Goal: Task Accomplishment & Management: Use online tool/utility

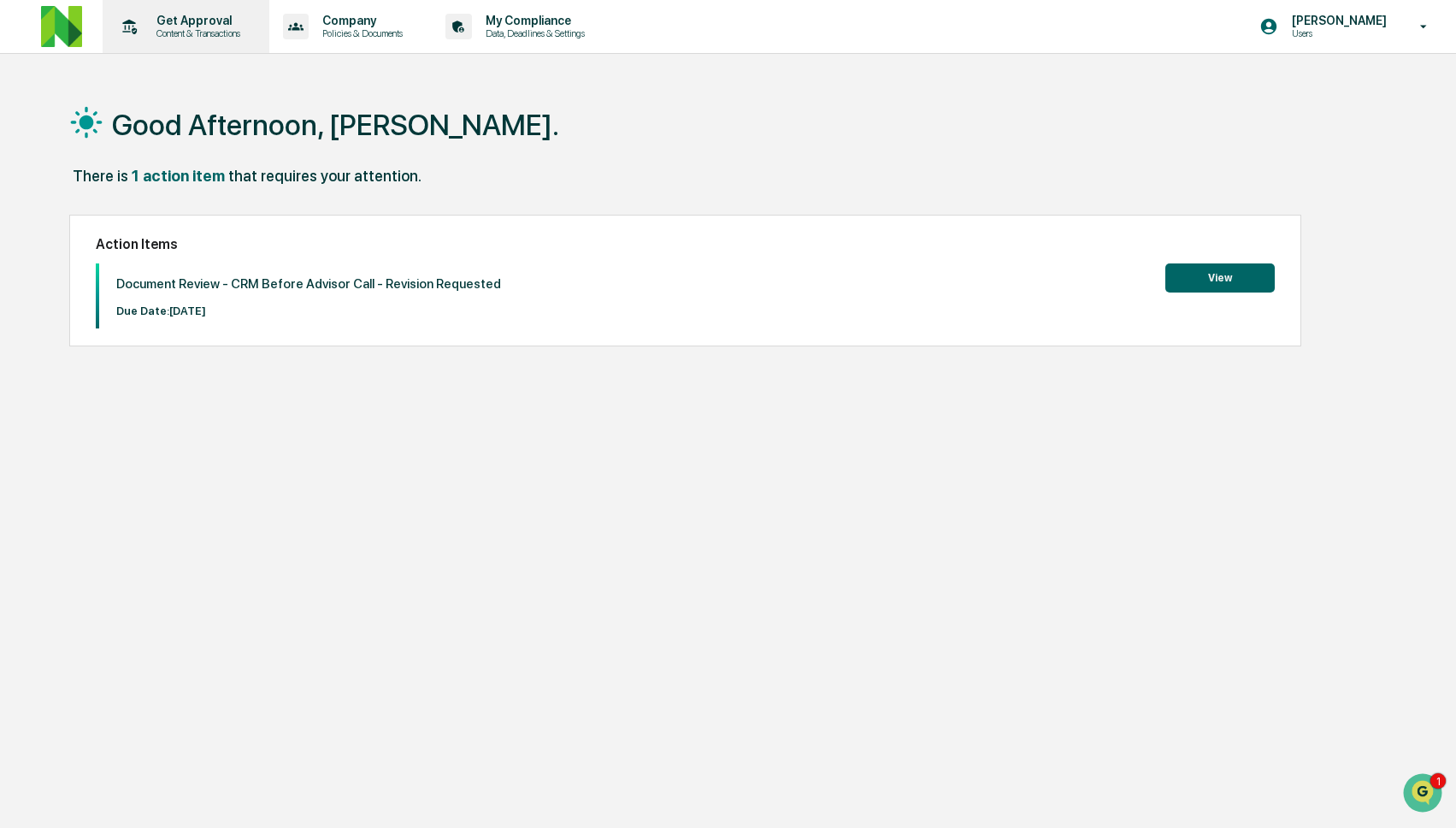
click at [186, 47] on div "Get Approval Content & Transactions" at bounding box center [184, 26] width 150 height 53
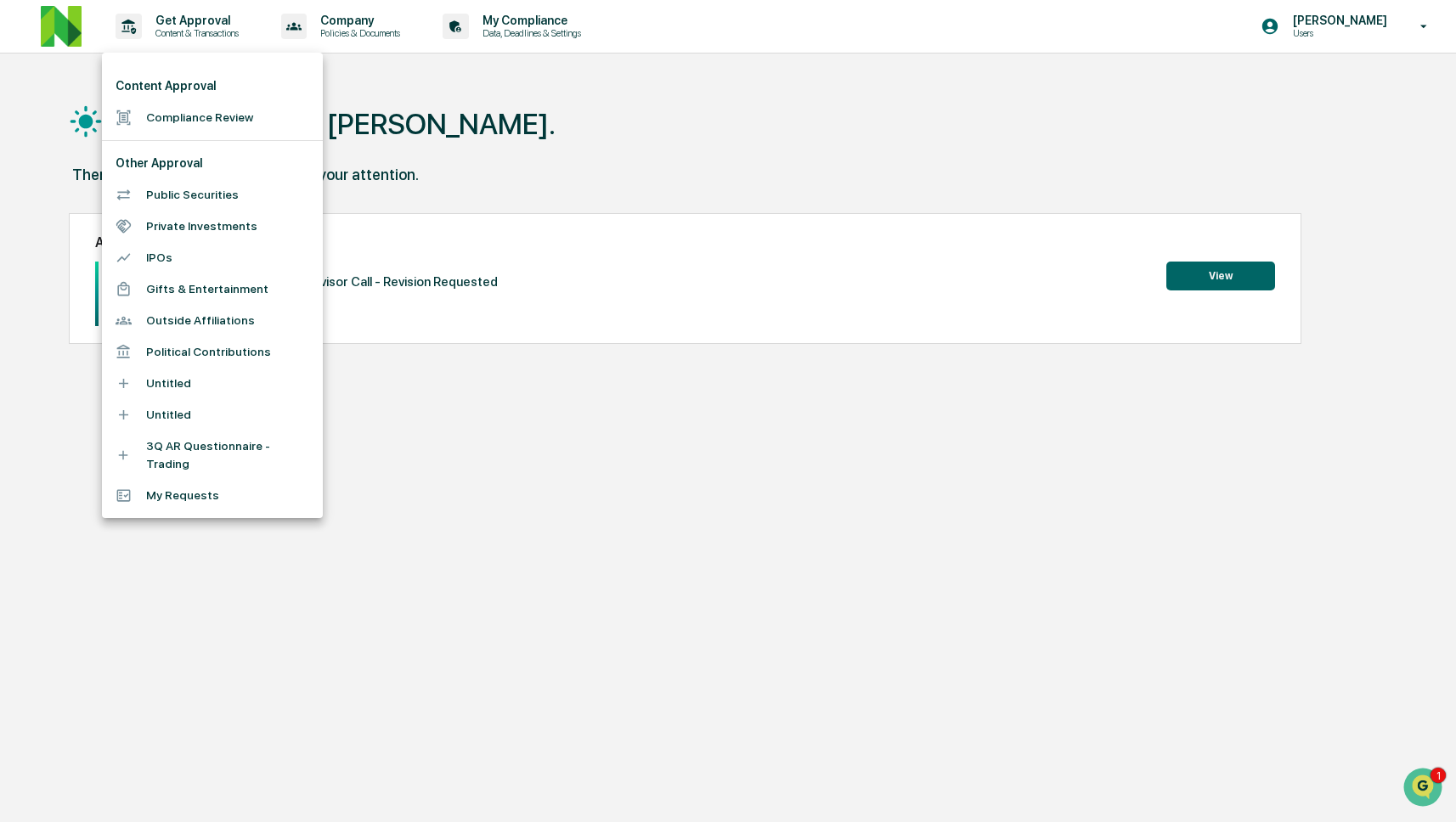
click at [203, 119] on li "Compliance Review" at bounding box center [212, 117] width 221 height 31
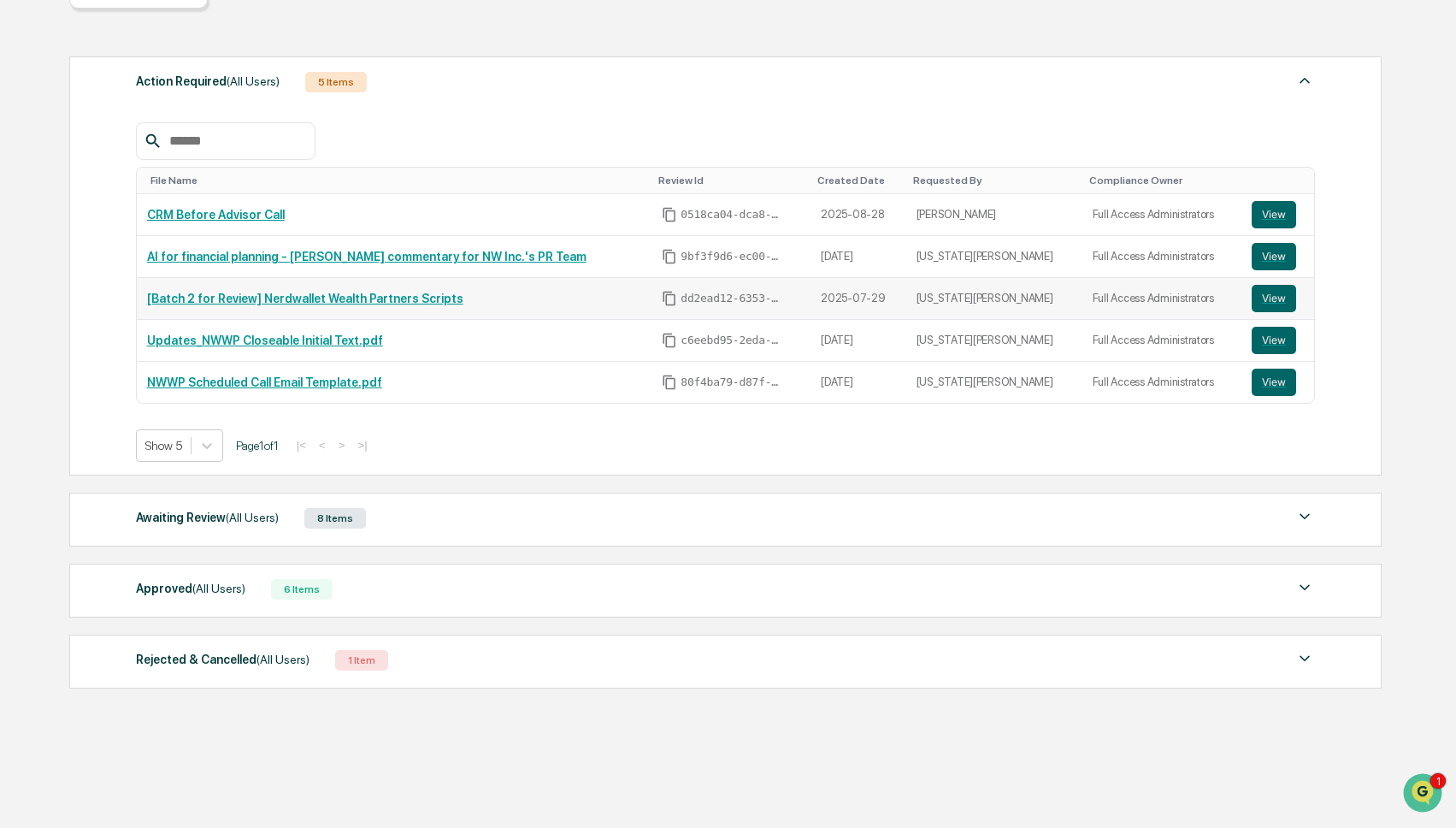
scroll to position [211, 0]
click at [445, 515] on div "Awaiting Review (All Users) 8 Items" at bounding box center [725, 519] width 1179 height 24
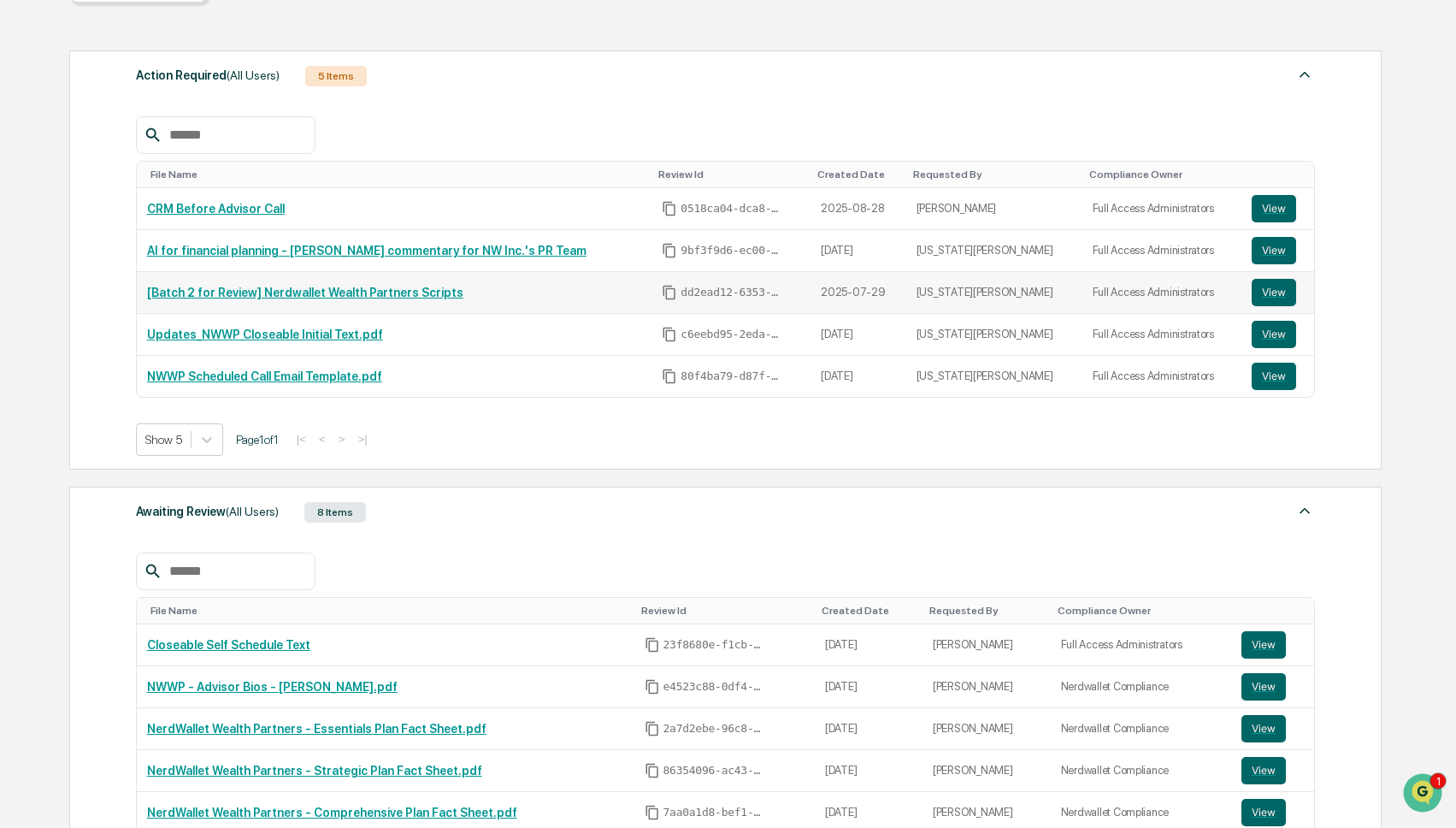
scroll to position [570, 0]
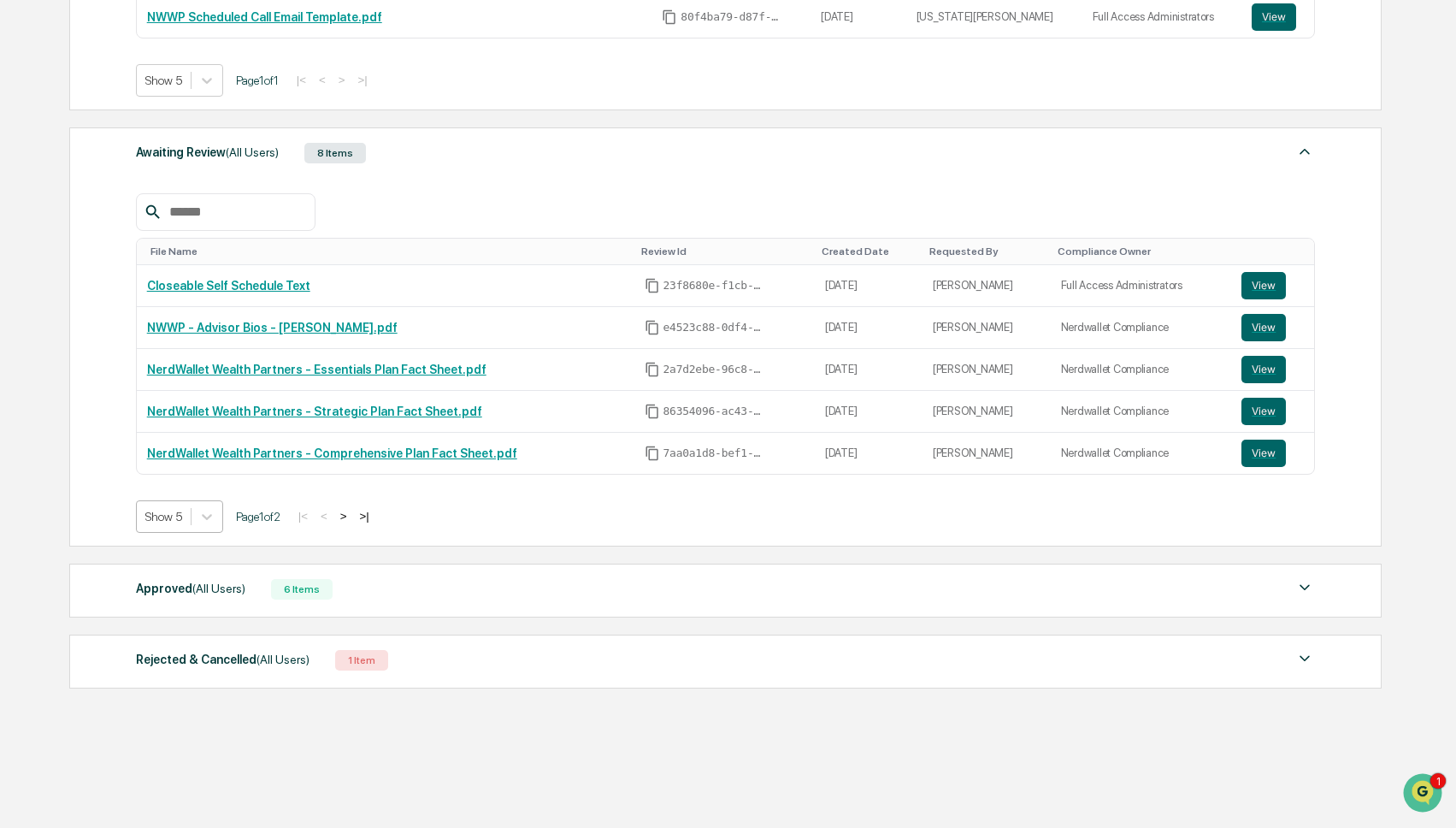
click at [179, 525] on div at bounding box center [163, 517] width 37 height 17
click at [183, 604] on div "Show 20" at bounding box center [181, 616] width 91 height 28
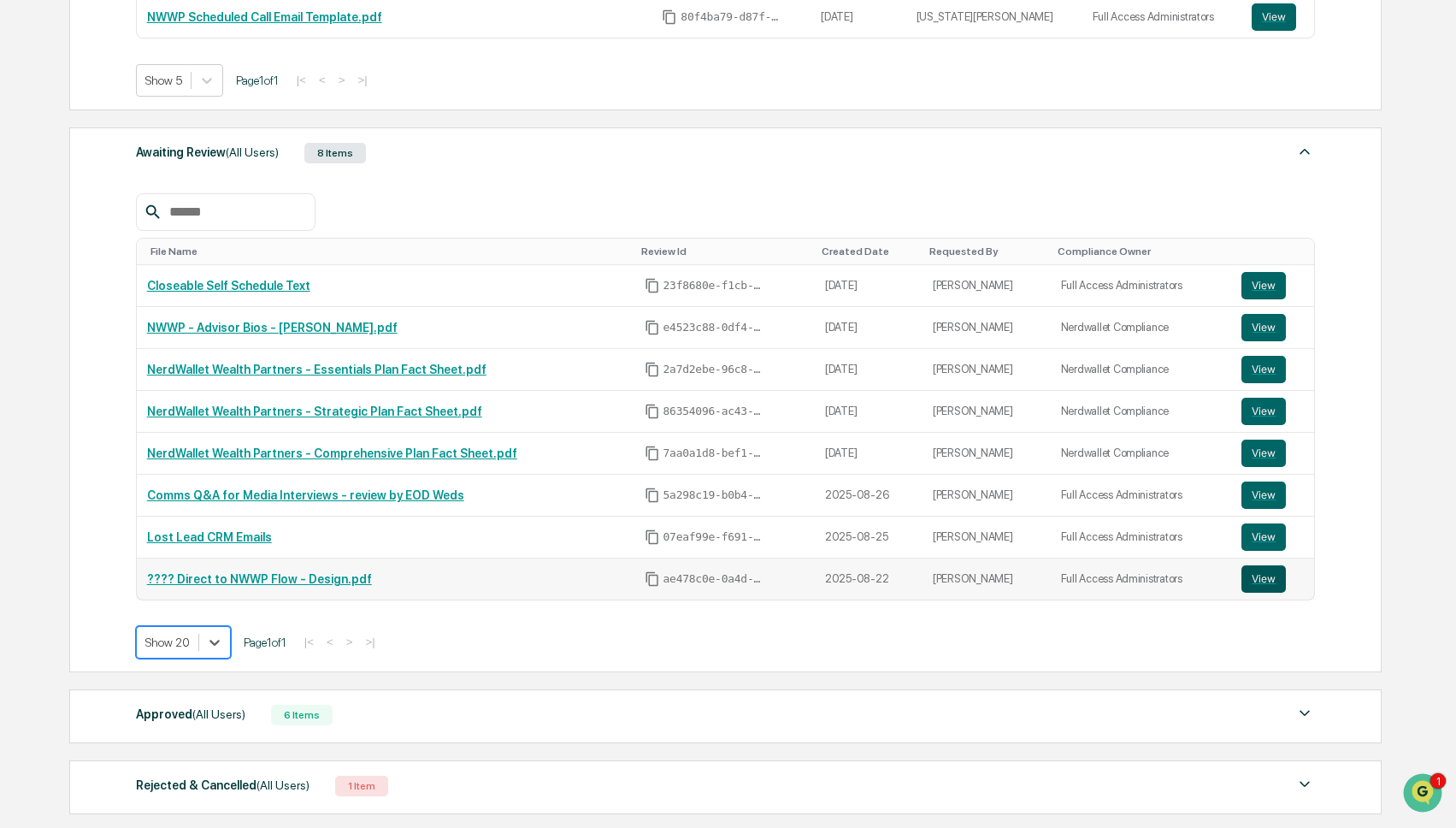
click at [1261, 588] on button "View" at bounding box center [1264, 580] width 45 height 28
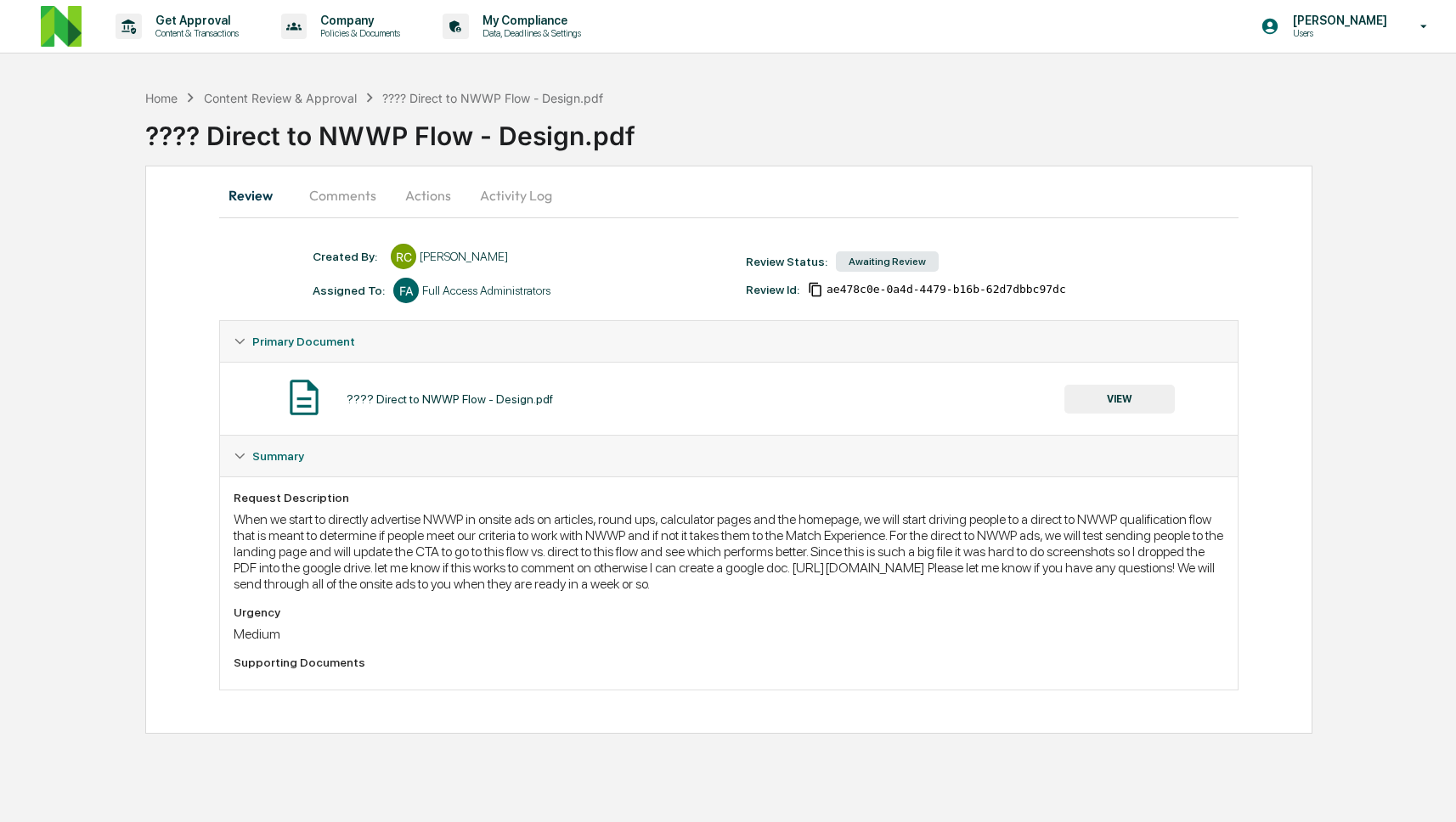
click at [363, 194] on button "Comments" at bounding box center [343, 196] width 94 height 41
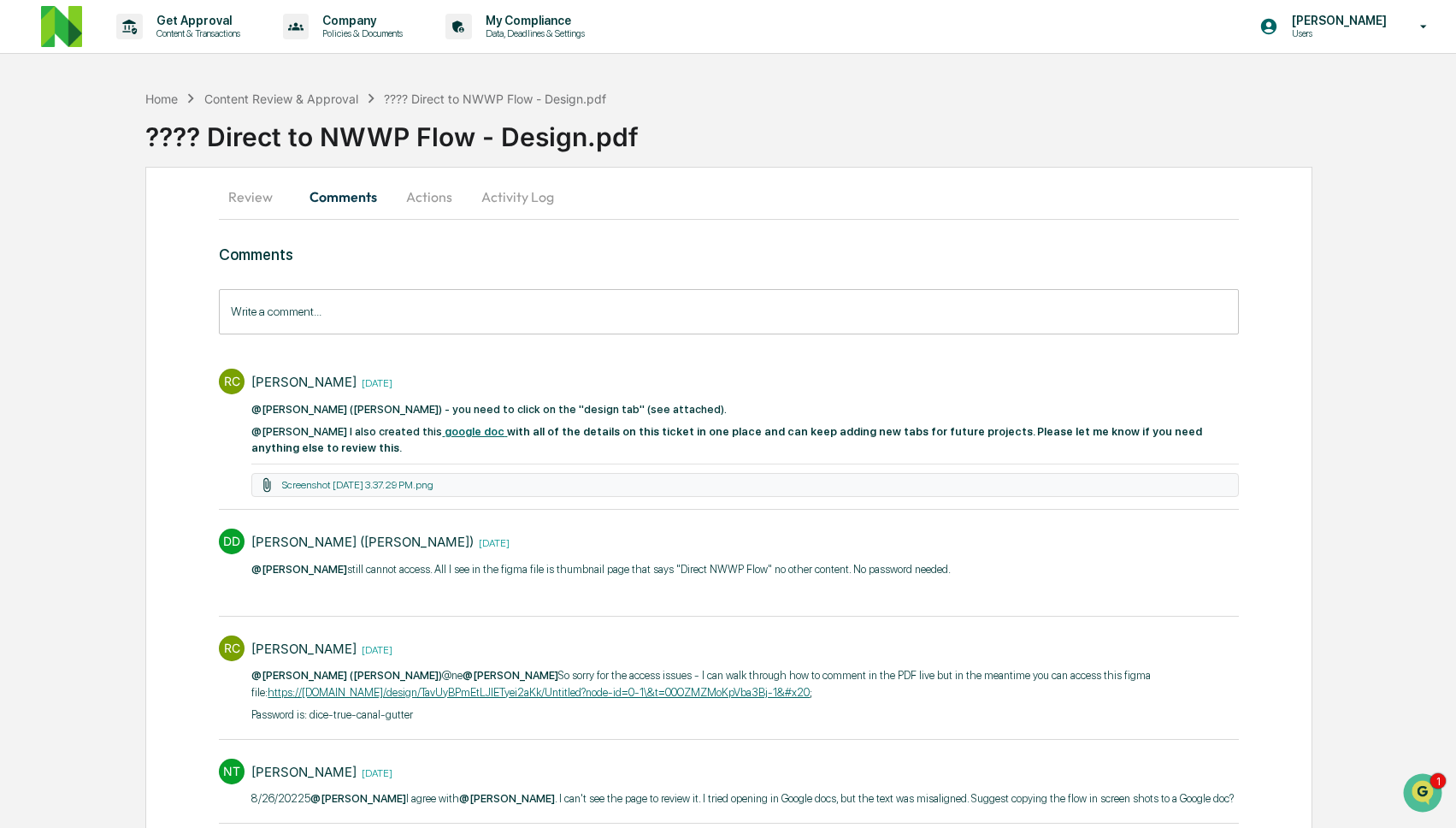
click at [524, 198] on button "Activity Log" at bounding box center [518, 197] width 100 height 41
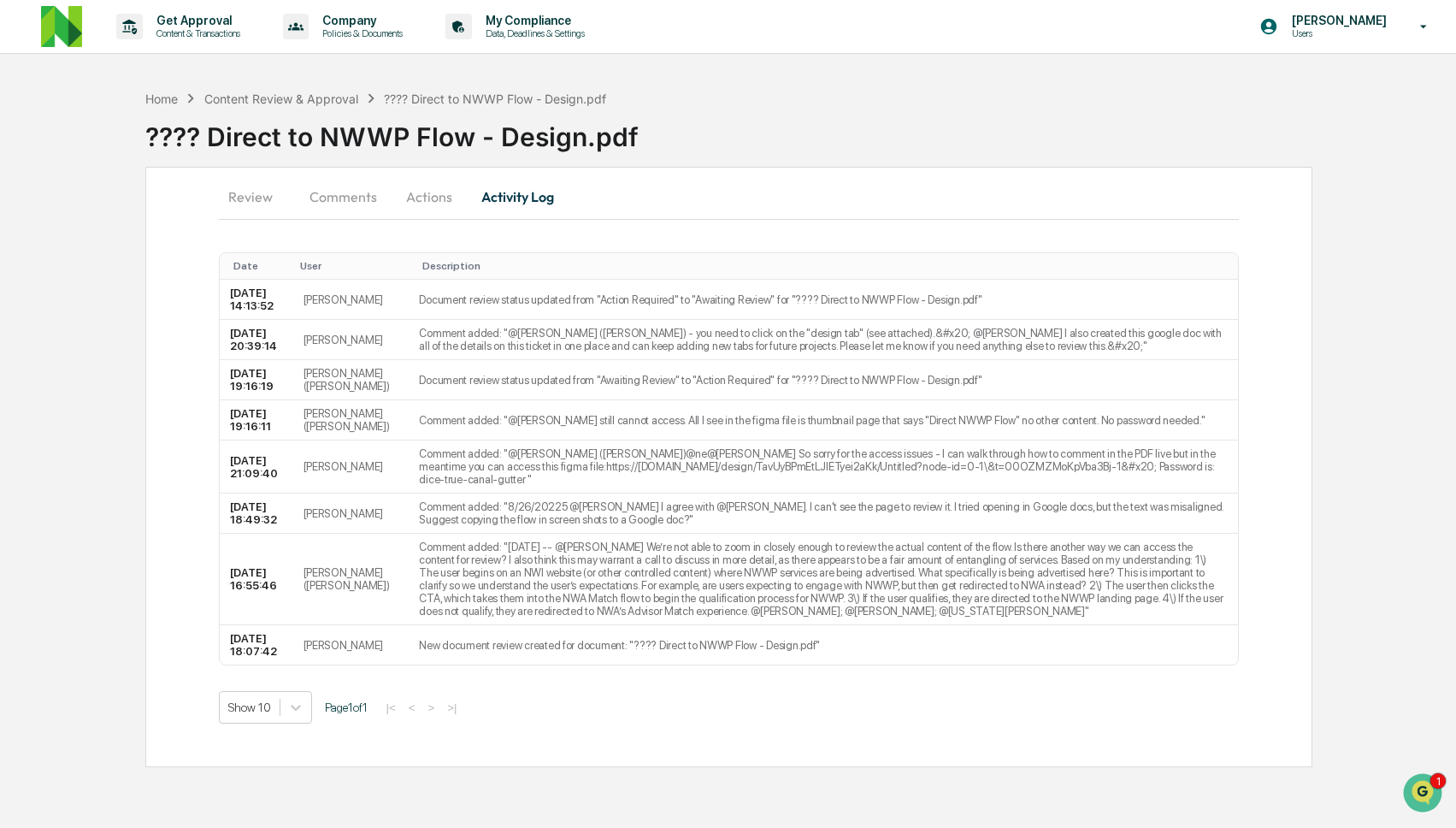
click at [417, 199] on button "Actions" at bounding box center [429, 197] width 77 height 41
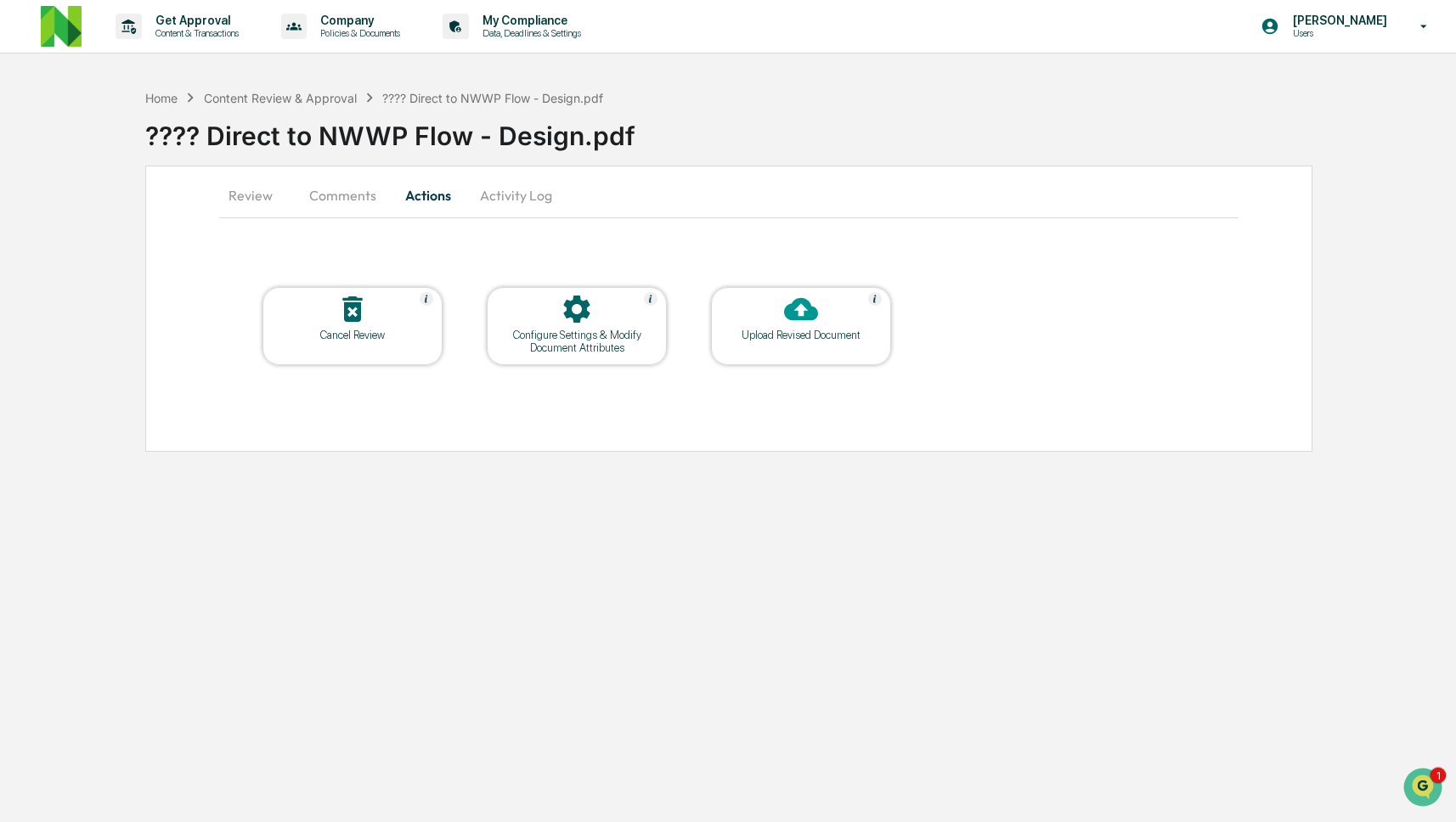
click at [356, 198] on button "Comments" at bounding box center [343, 196] width 94 height 41
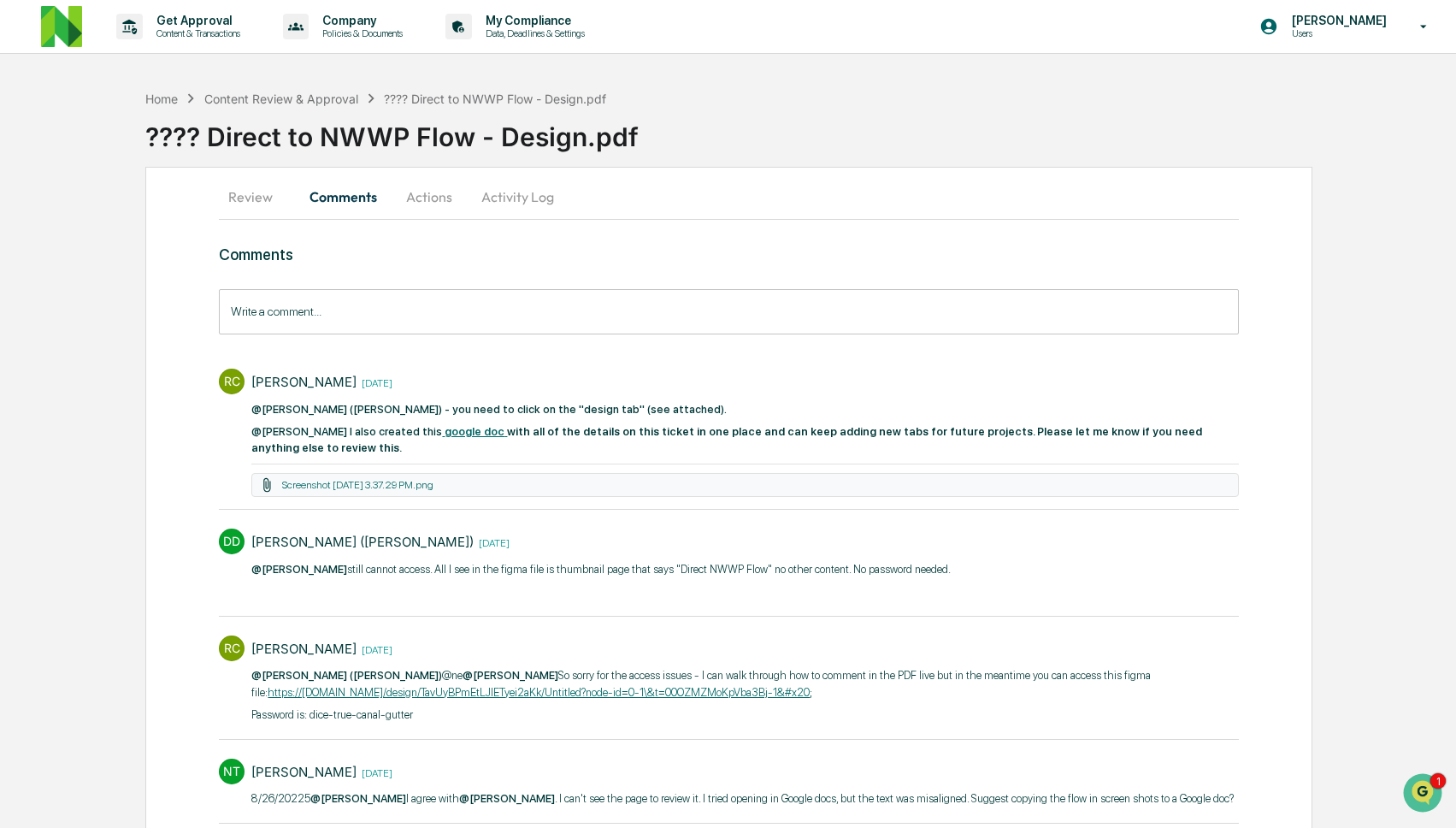
click at [264, 200] on button "Review" at bounding box center [257, 197] width 77 height 41
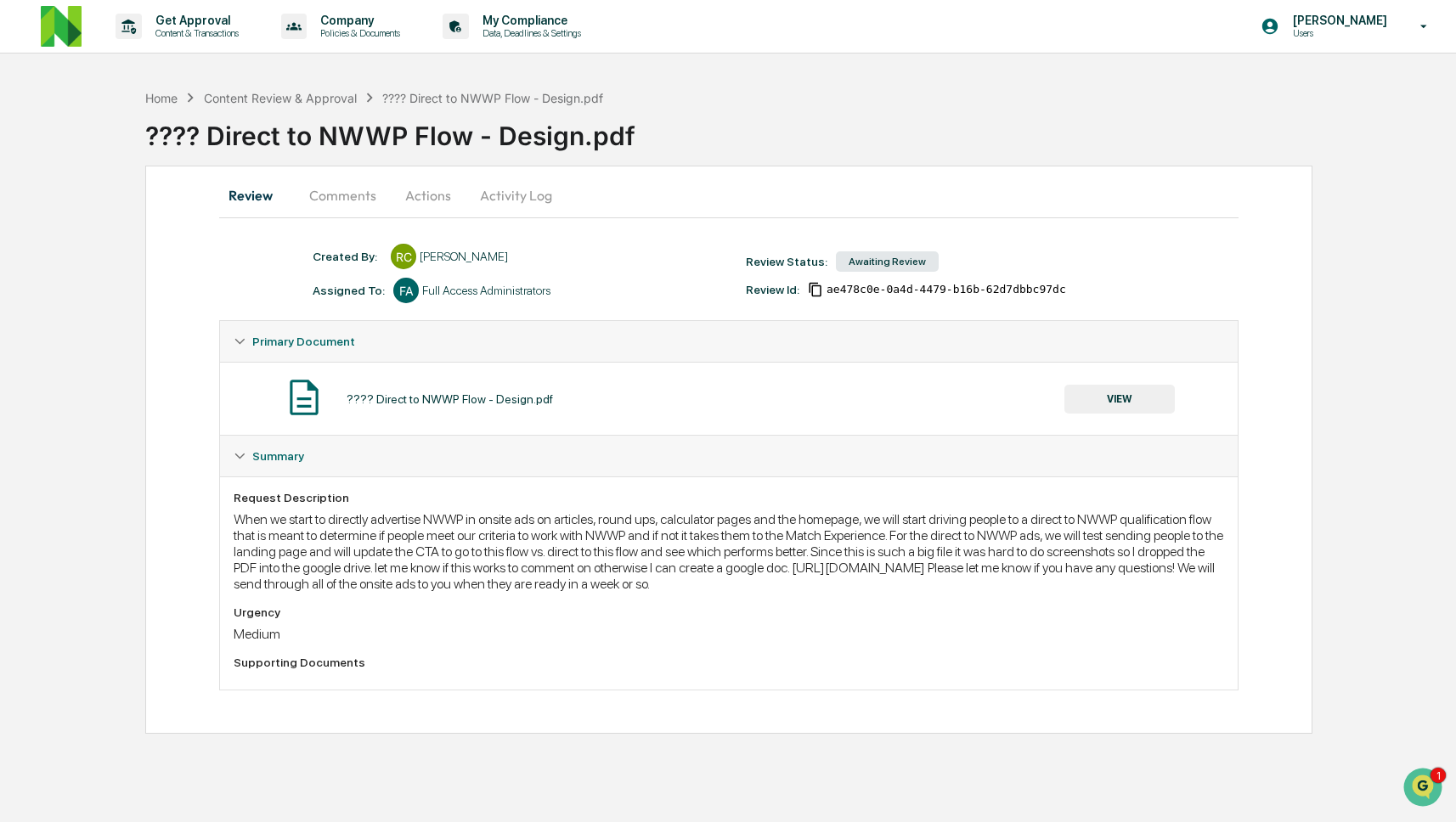
click at [308, 108] on div "???? Direct to NWWP Flow - Design.pdf" at bounding box center [801, 129] width 1311 height 45
click at [322, 88] on div "Home Content Review & Approval ???? Direct to NWWP Flow - Design.pdf" at bounding box center [374, 97] width 458 height 19
click at [314, 95] on div "Content Review & Approval" at bounding box center [281, 98] width 153 height 14
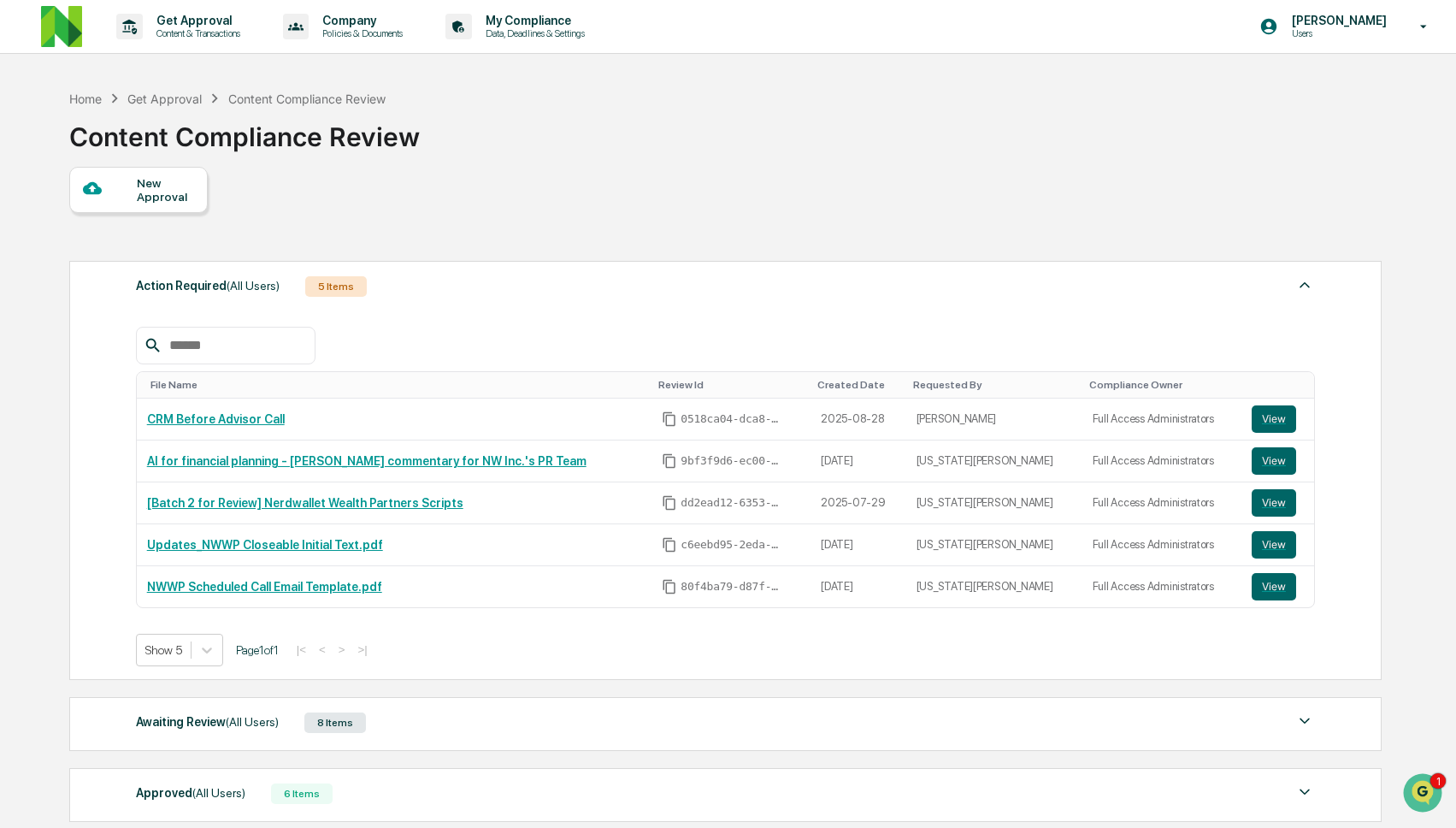
click at [451, 730] on div "Awaiting Review (All Users) 8 Items" at bounding box center [725, 723] width 1179 height 24
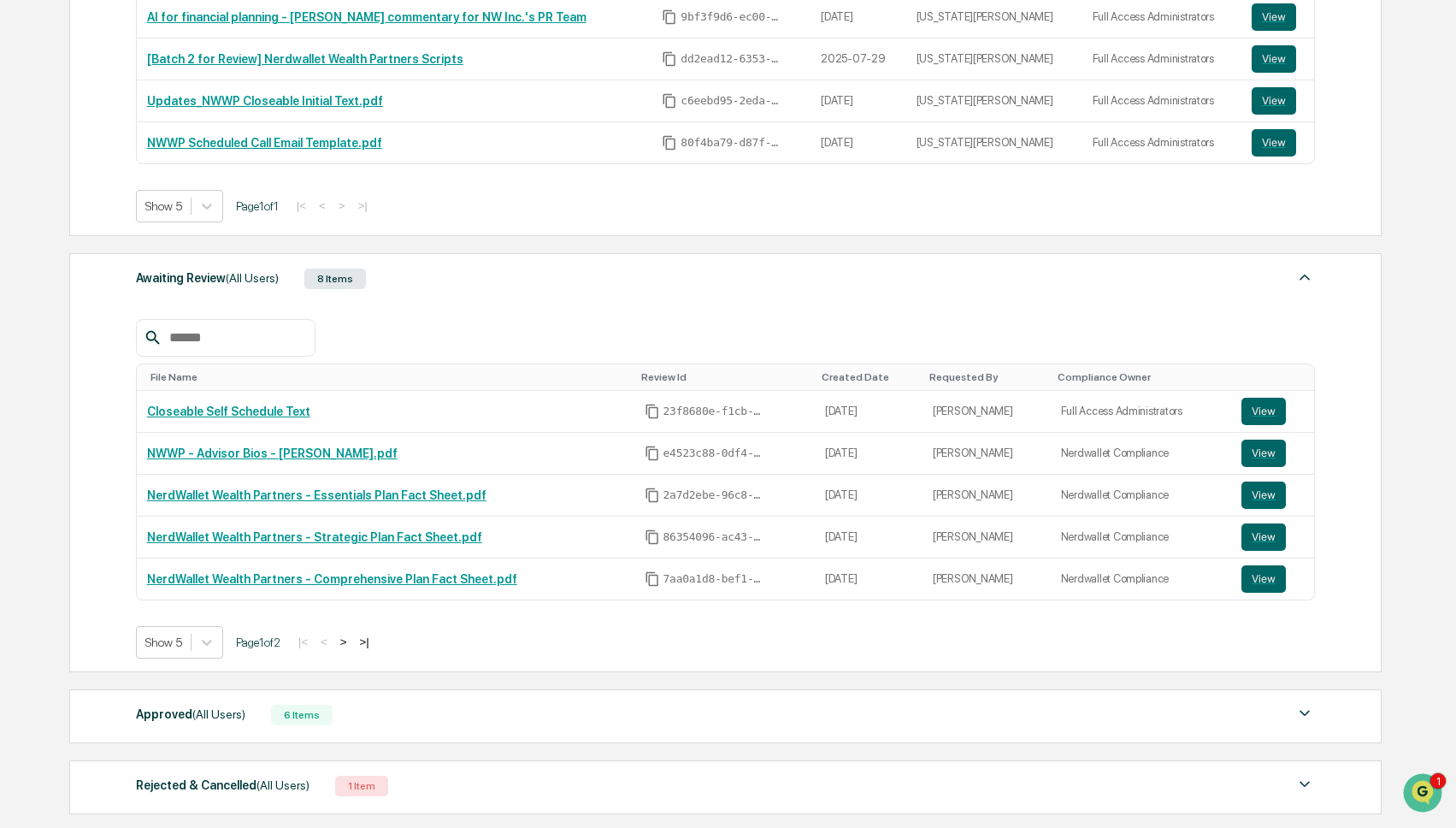
scroll to position [447, 0]
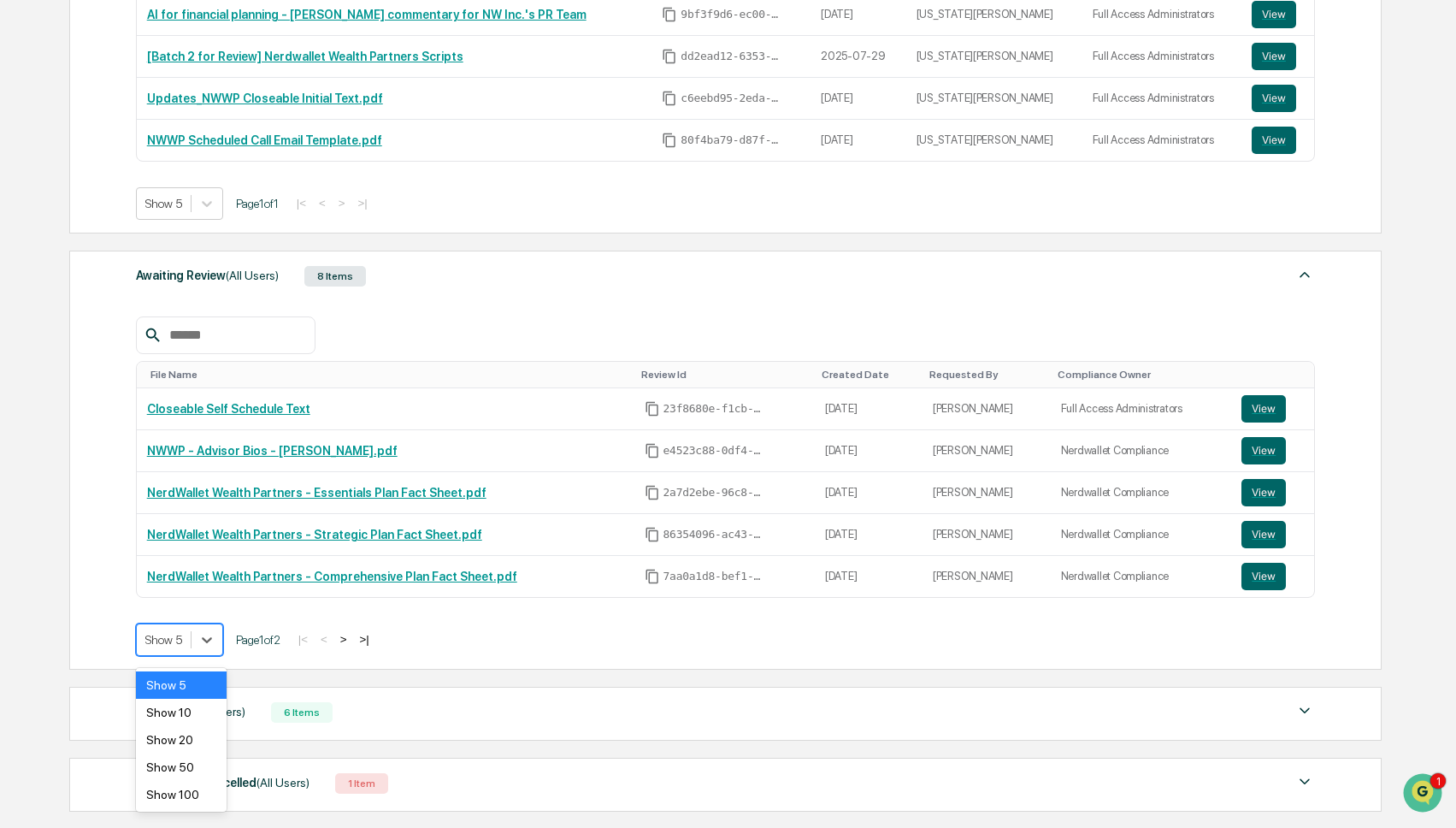
click at [173, 641] on div at bounding box center [163, 640] width 37 height 17
click at [189, 790] on div "Show 100" at bounding box center [181, 795] width 91 height 28
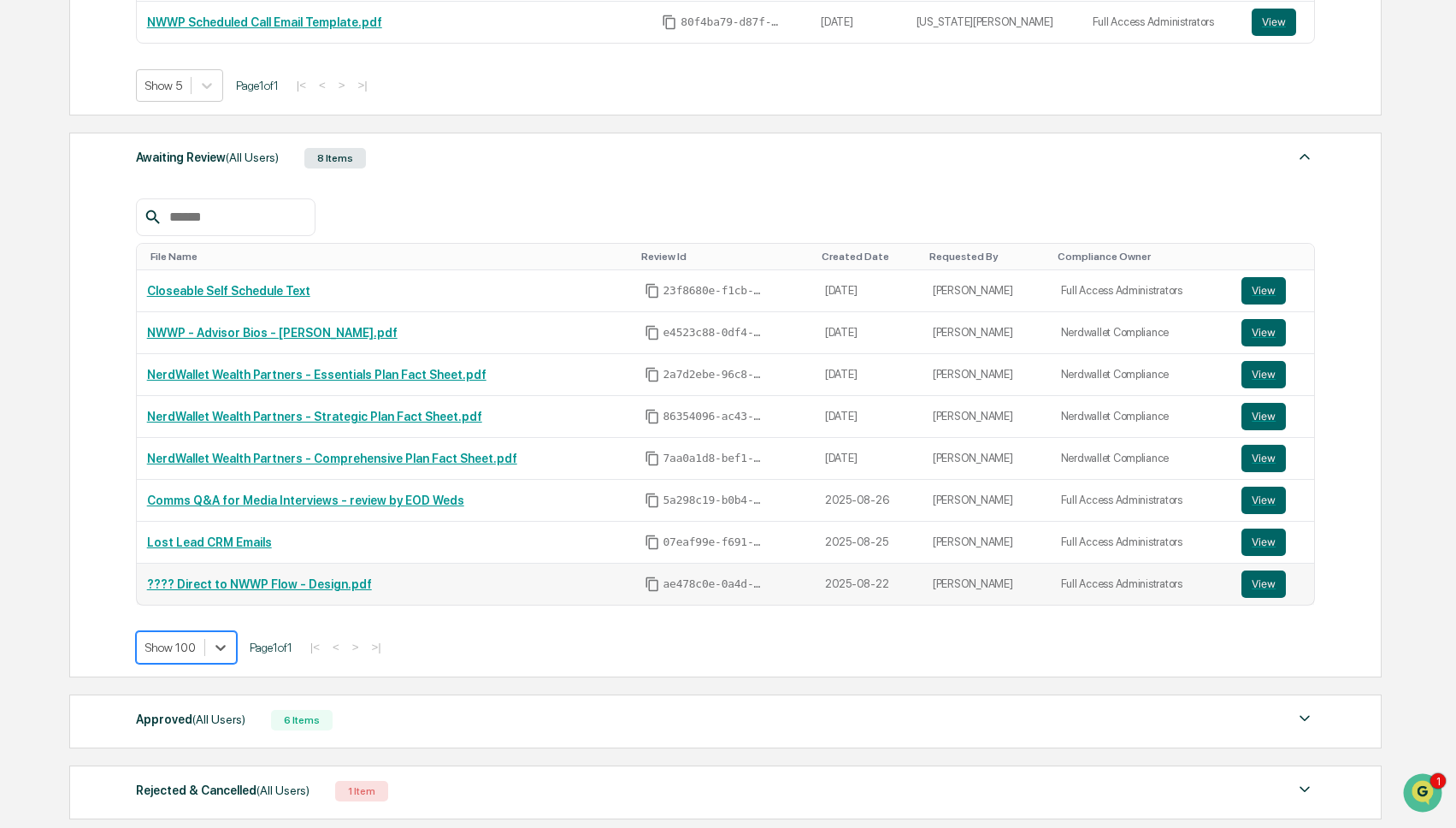
scroll to position [577, 0]
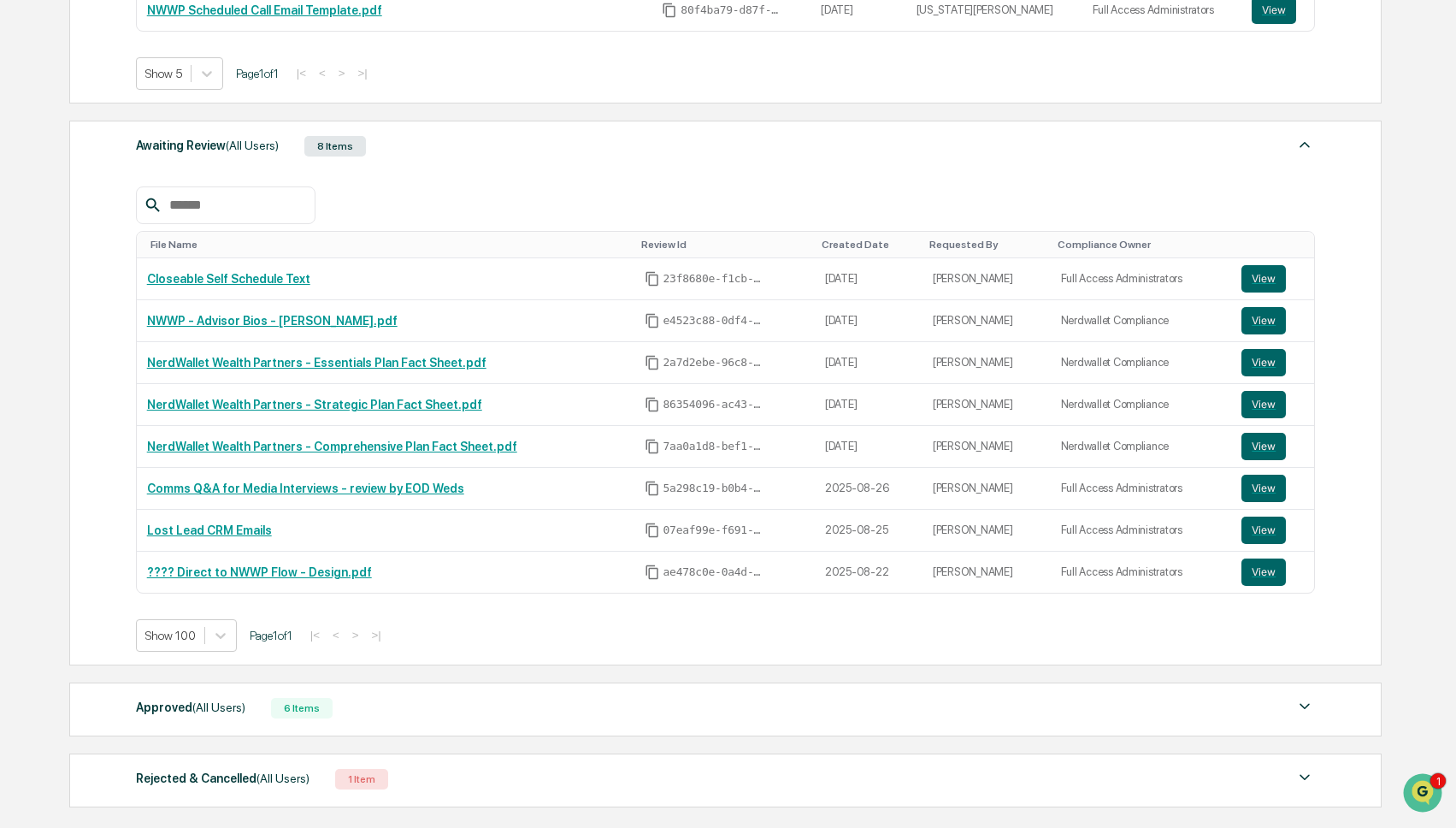
click at [526, 710] on div "Approved (All Users) 6 Items" at bounding box center [725, 708] width 1179 height 24
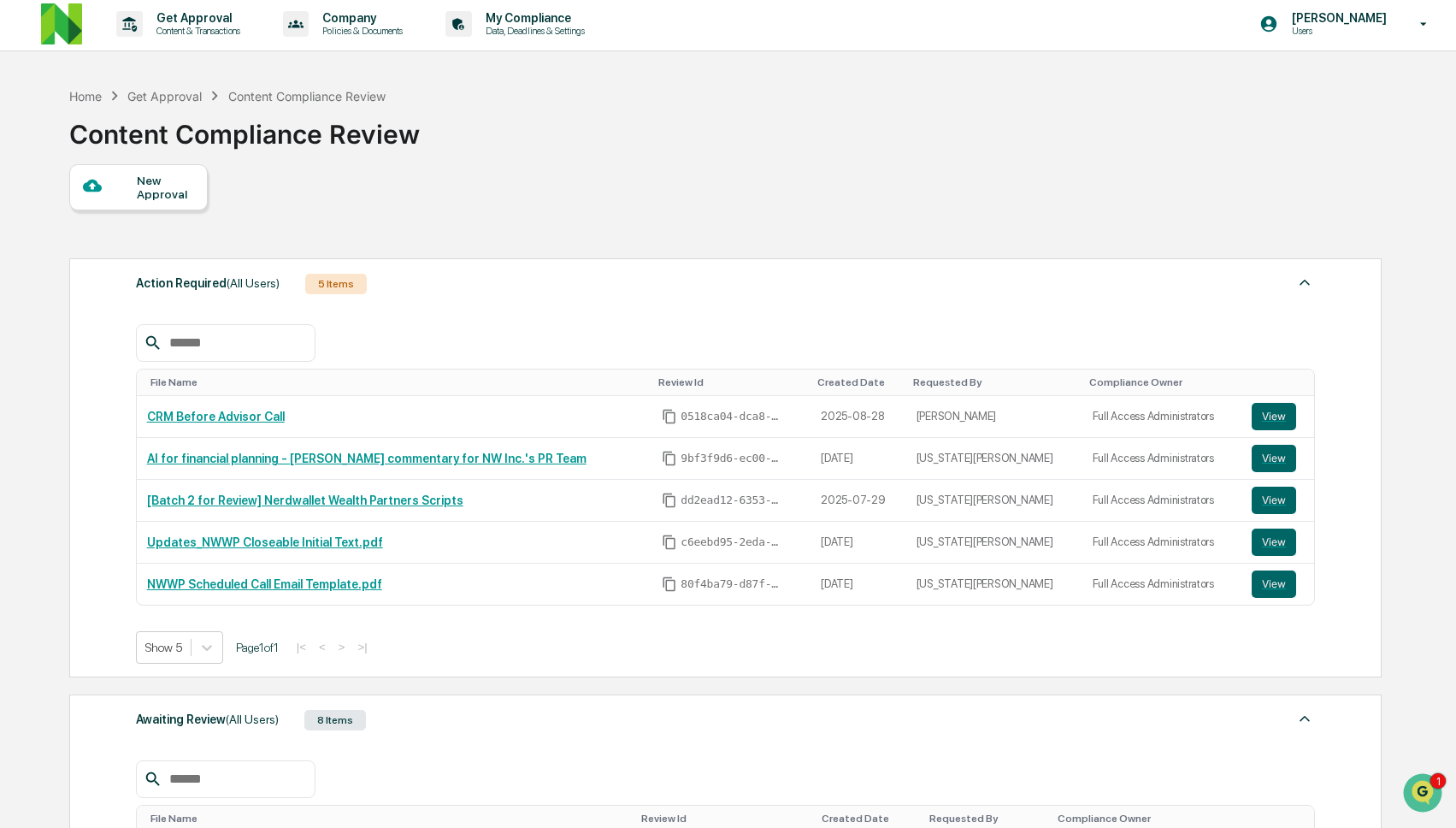
scroll to position [0, 0]
